Goal: Task Accomplishment & Management: Manage account settings

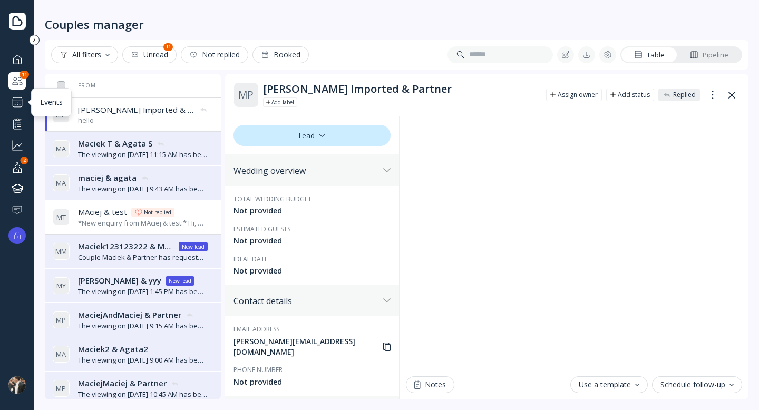
click at [15, 102] on div at bounding box center [17, 102] width 13 height 13
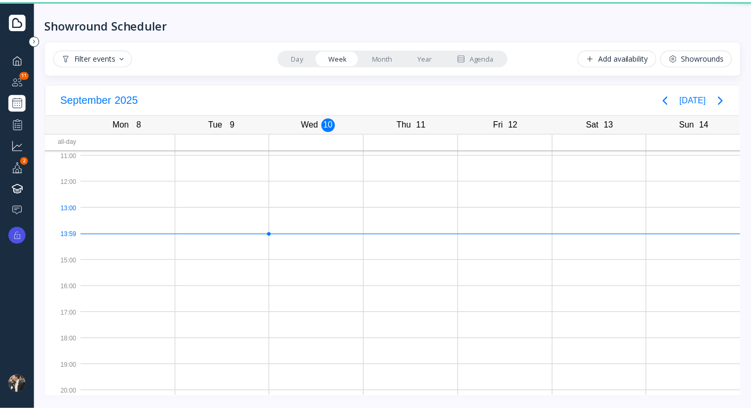
scroll to position [78, 0]
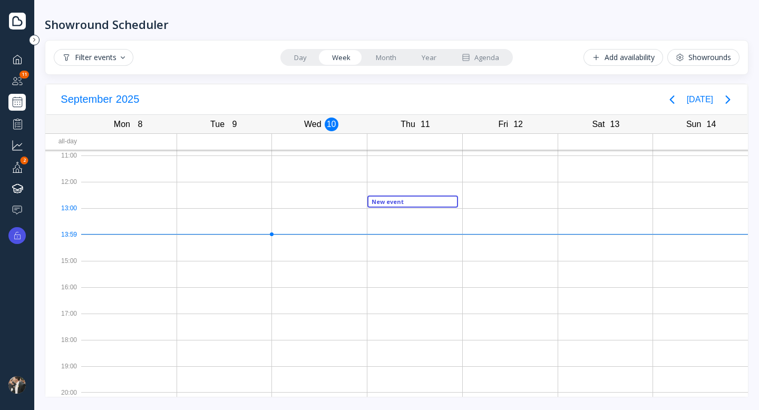
drag, startPoint x: 390, startPoint y: 195, endPoint x: 391, endPoint y: 201, distance: 5.9
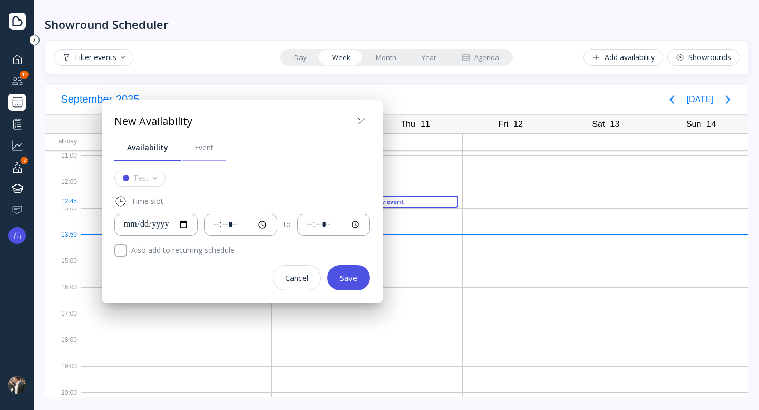
click at [188, 150] on link "Event" at bounding box center [204, 147] width 44 height 27
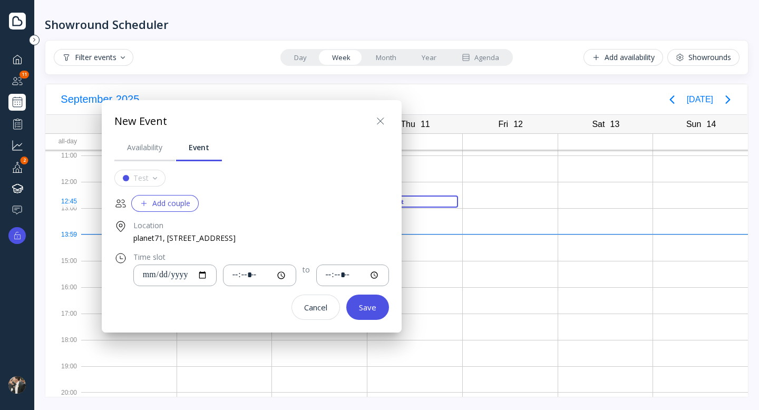
click at [148, 200] on div "Add couple" at bounding box center [165, 203] width 51 height 8
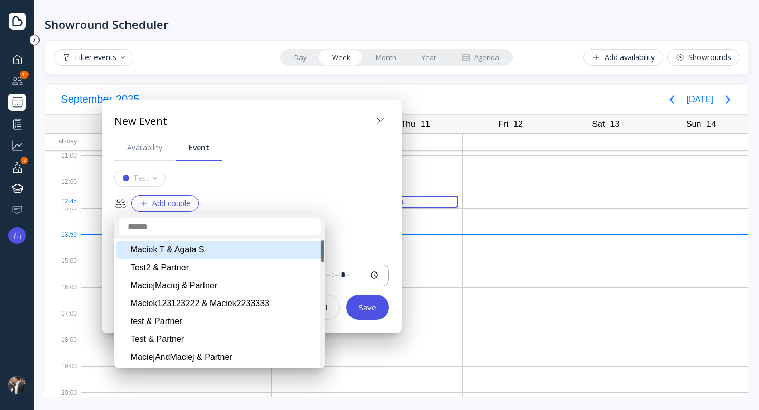
click at [170, 256] on div "Maciek T & Agata S" at bounding box center [220, 250] width 208 height 18
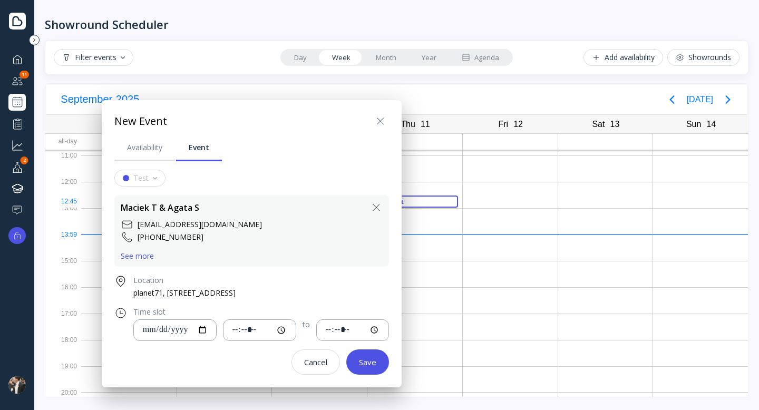
click at [370, 206] on icon at bounding box center [376, 207] width 13 height 13
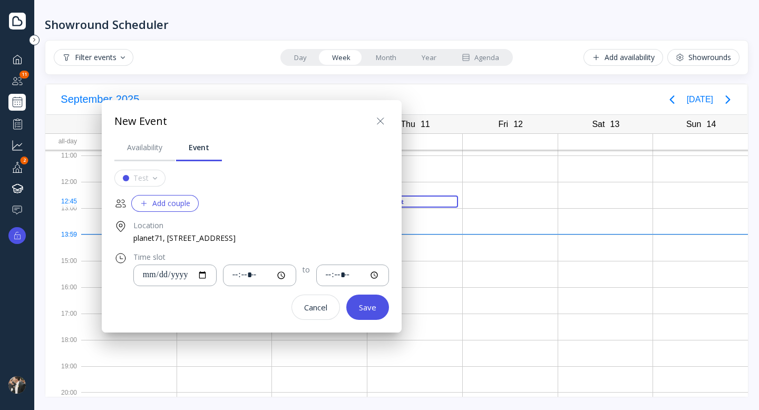
click at [167, 209] on button "Add couple" at bounding box center [164, 203] width 67 height 17
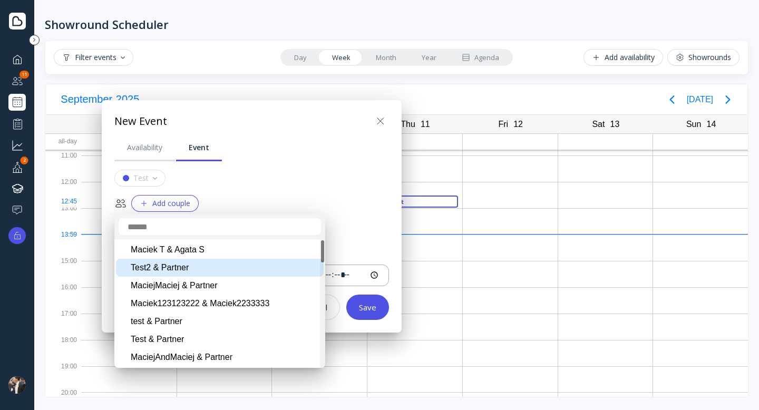
click at [180, 270] on div "Test2 & Partner" at bounding box center [220, 268] width 208 height 18
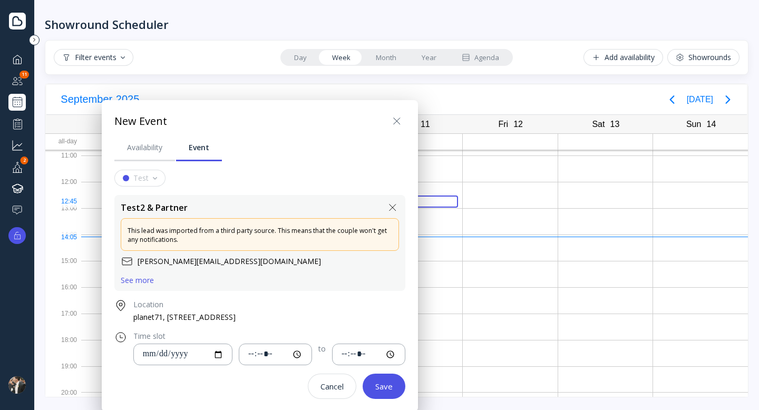
click at [33, 128] on div at bounding box center [380, 205] width 928 height 579
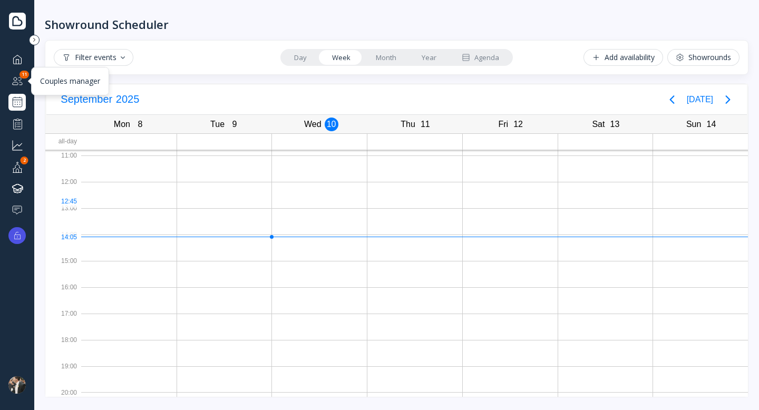
click at [20, 85] on div at bounding box center [17, 80] width 13 height 13
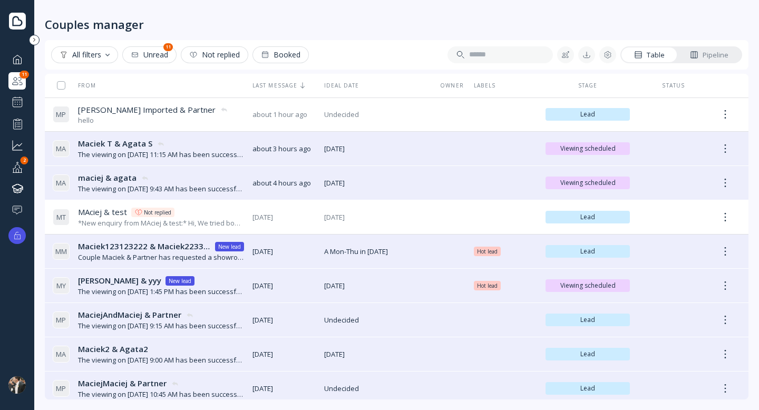
click at [571, 53] on button at bounding box center [565, 54] width 17 height 17
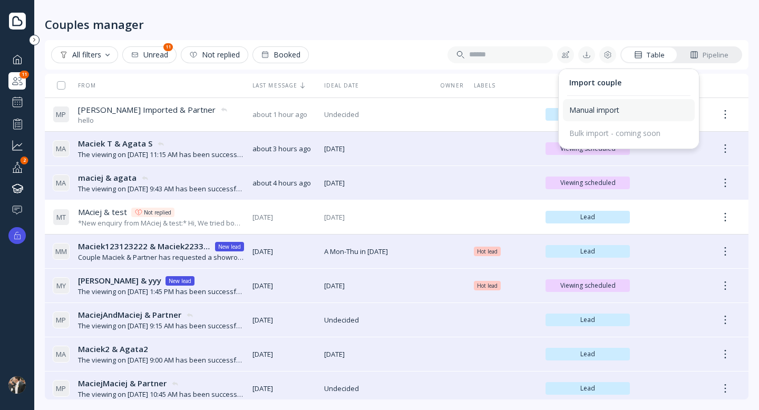
click at [600, 111] on div "Manual import" at bounding box center [628, 109] width 119 height 9
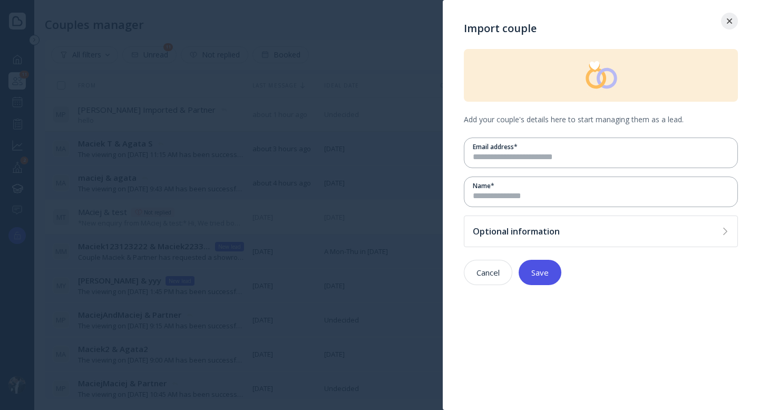
click at [557, 274] on button "Save" at bounding box center [540, 272] width 43 height 25
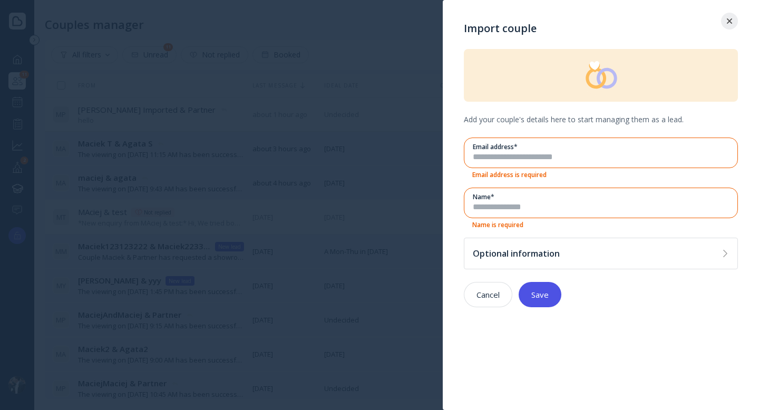
click at [732, 25] on div at bounding box center [729, 21] width 17 height 17
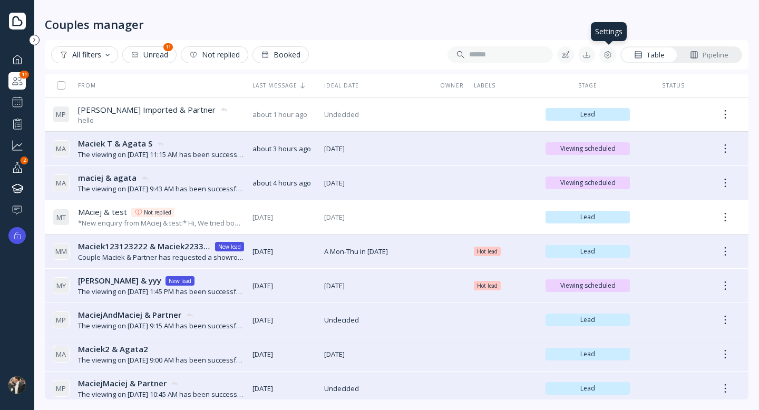
click at [611, 59] on div at bounding box center [608, 55] width 8 height 8
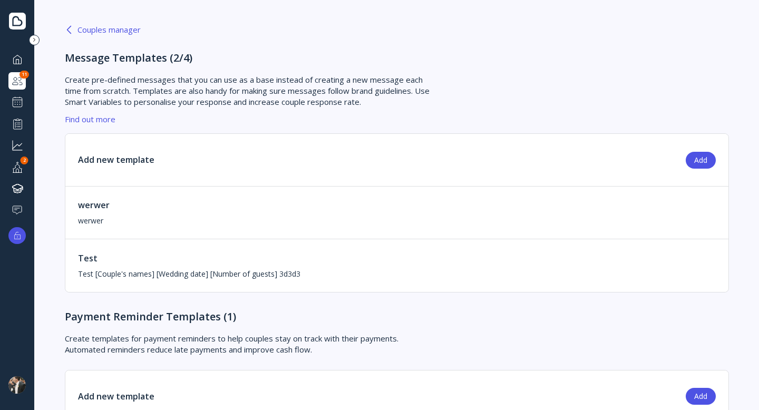
click at [695, 156] on div "Add" at bounding box center [700, 160] width 13 height 8
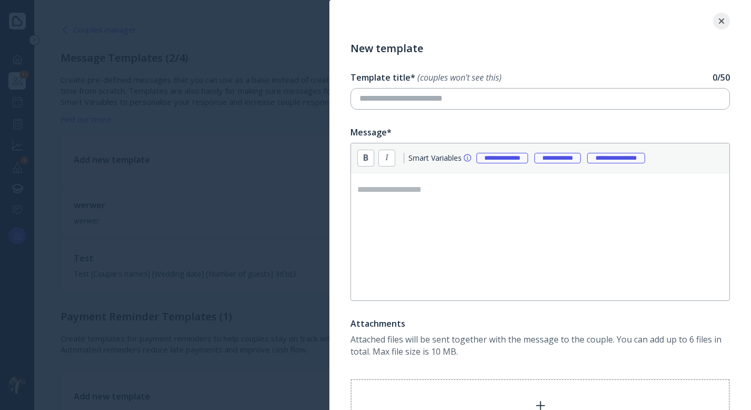
click at [722, 17] on div at bounding box center [721, 21] width 17 height 17
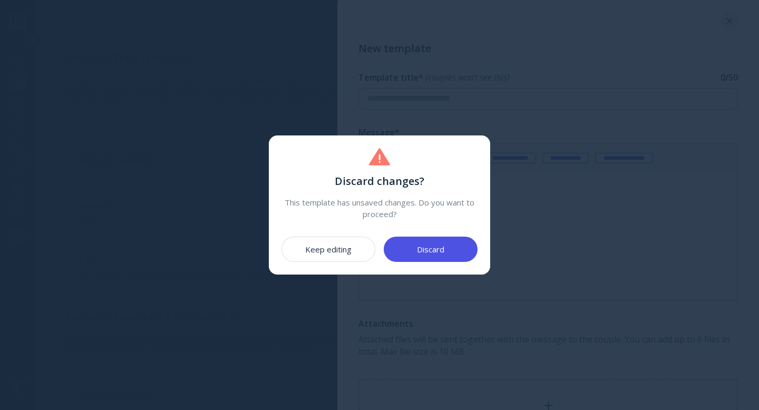
click at [430, 246] on div "Discard" at bounding box center [430, 249] width 27 height 8
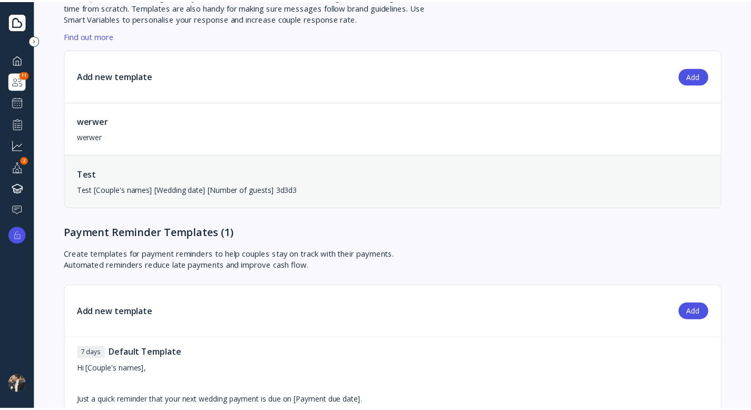
scroll to position [205, 0]
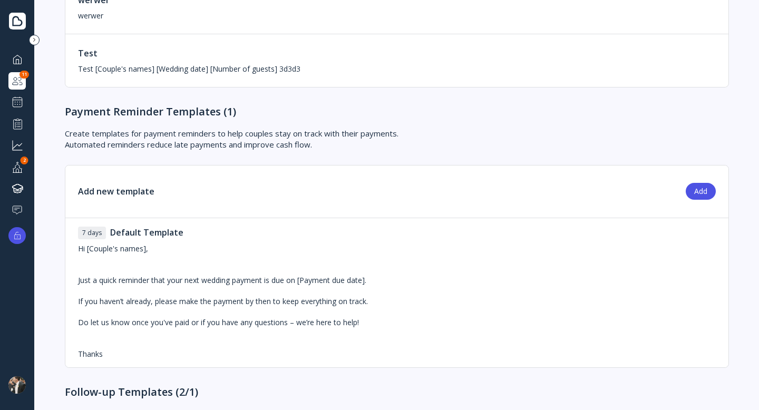
click at [697, 185] on button "Add" at bounding box center [701, 191] width 30 height 17
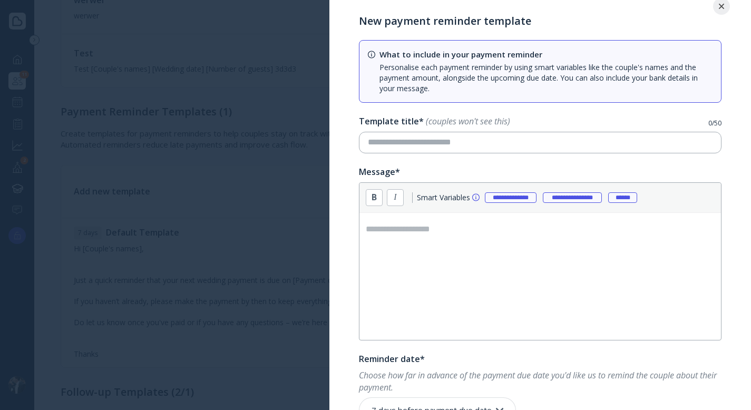
scroll to position [103, 0]
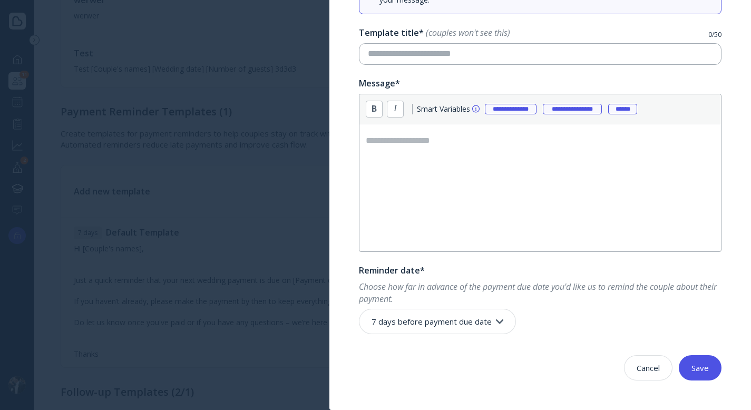
click at [295, 172] on div at bounding box center [375, 205] width 751 height 410
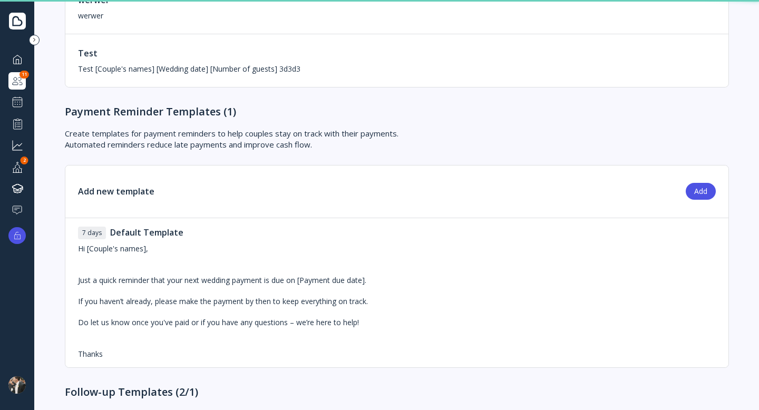
click at [243, 261] on div "Hi [Couple's names], Just a quick reminder that your next wedding payment is du…" at bounding box center [223, 302] width 290 height 116
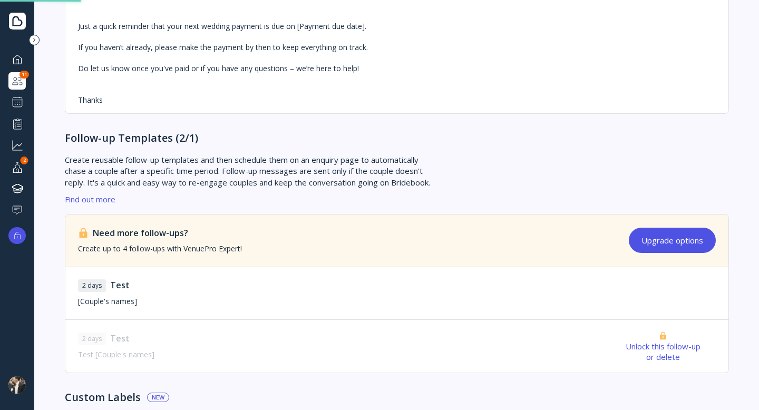
scroll to position [539, 0]
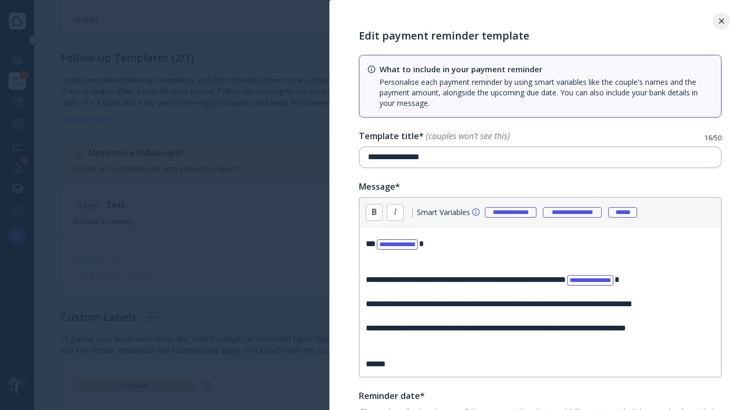
click at [252, 247] on div at bounding box center [375, 205] width 751 height 410
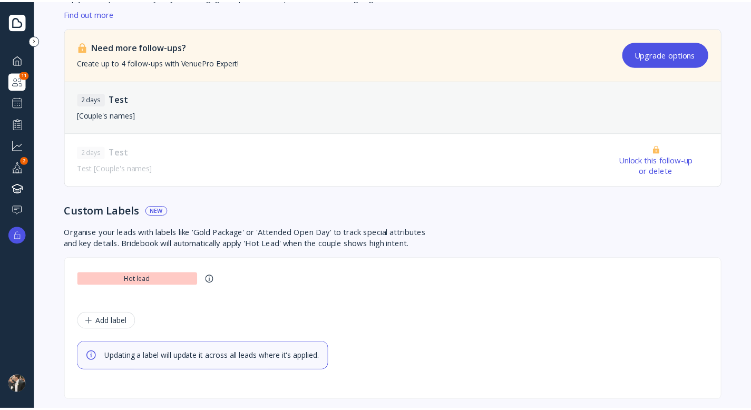
scroll to position [625, 0]
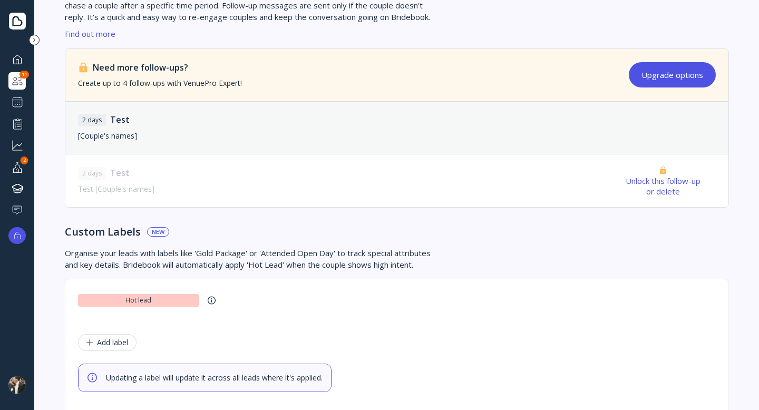
click at [109, 121] on div "Test" at bounding box center [118, 120] width 24 height 13
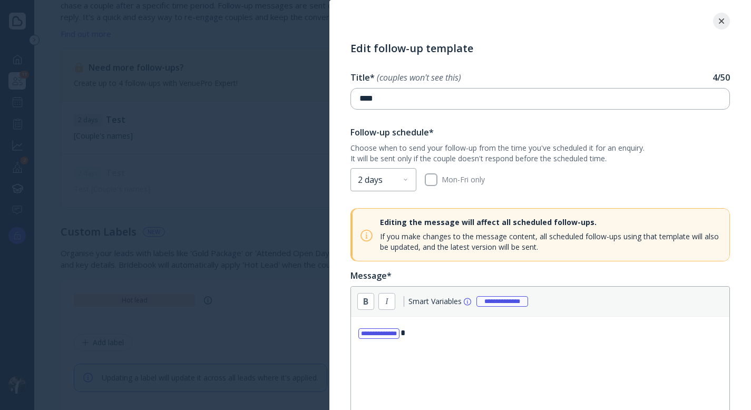
scroll to position [98, 0]
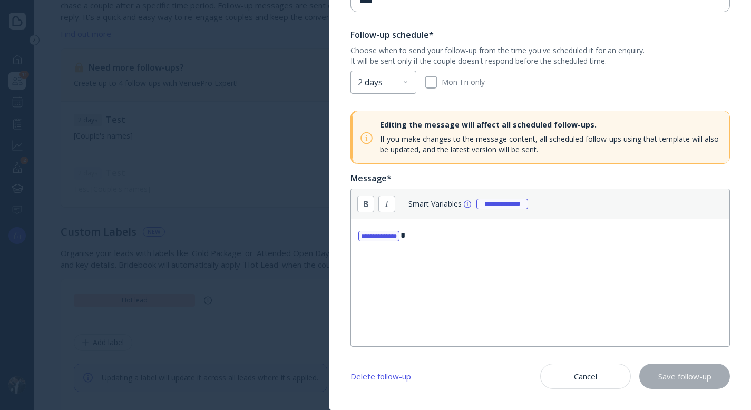
click at [404, 376] on div "Delete follow-up" at bounding box center [381, 376] width 61 height 8
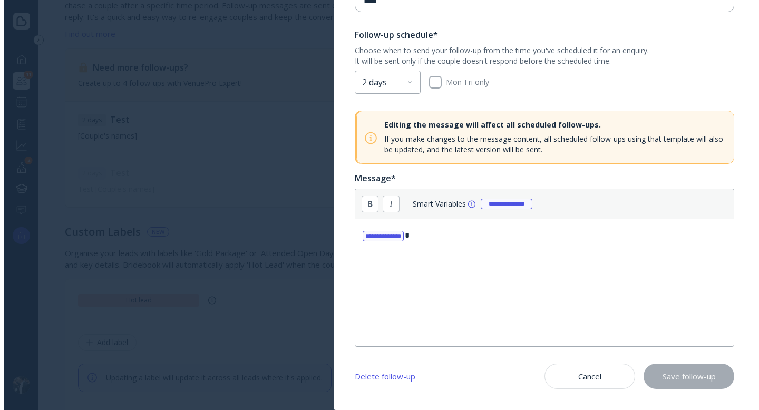
scroll to position [0, 0]
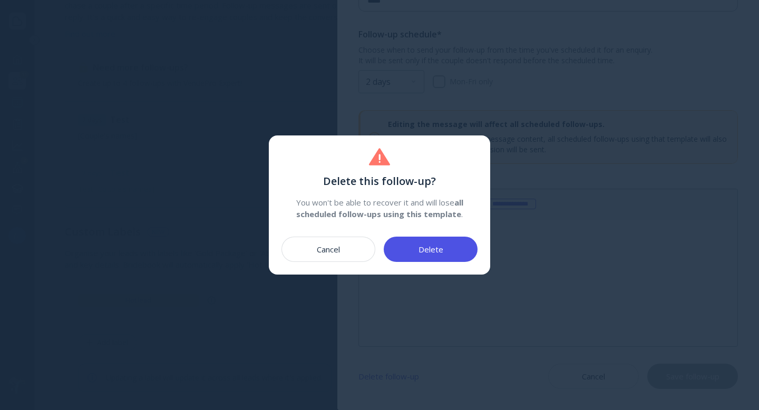
click at [417, 242] on button "Delete" at bounding box center [431, 249] width 94 height 25
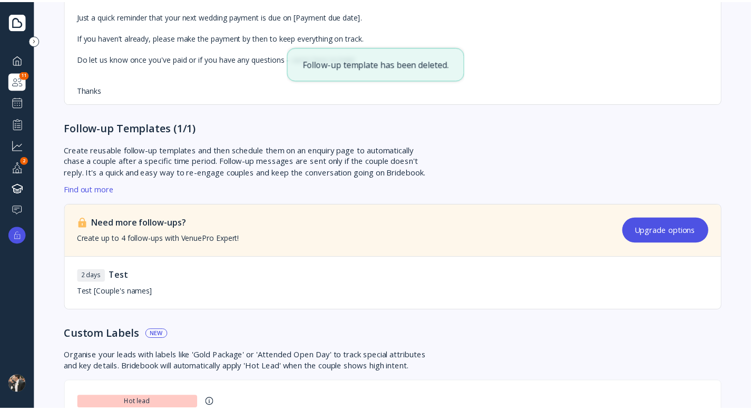
scroll to position [477, 0]
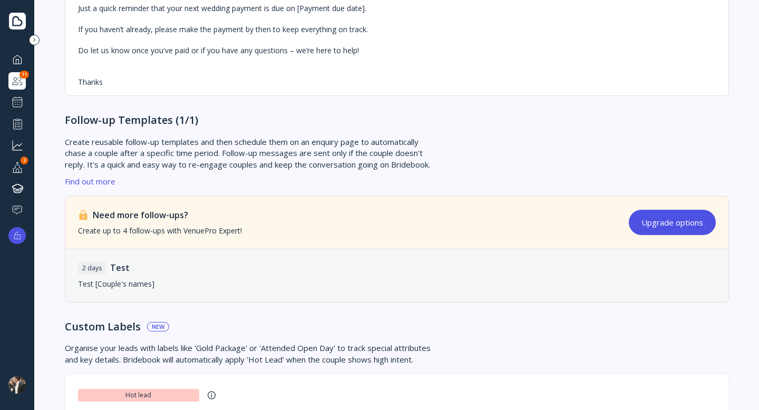
click at [294, 273] on div "2 days Test Test [Couple's names]" at bounding box center [396, 275] width 663 height 53
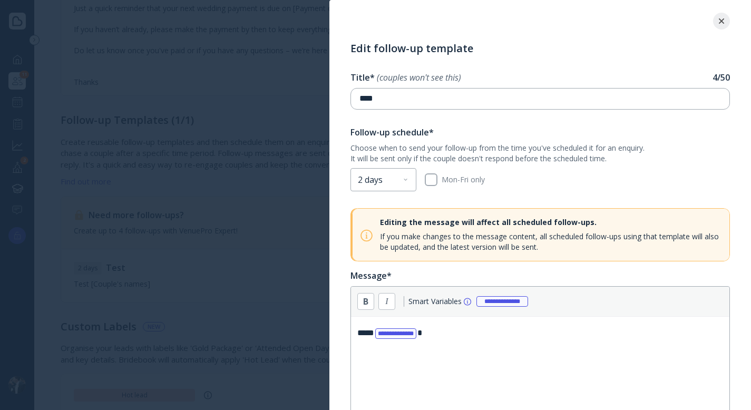
click at [728, 17] on div at bounding box center [721, 21] width 17 height 17
